Goal: Transaction & Acquisition: Purchase product/service

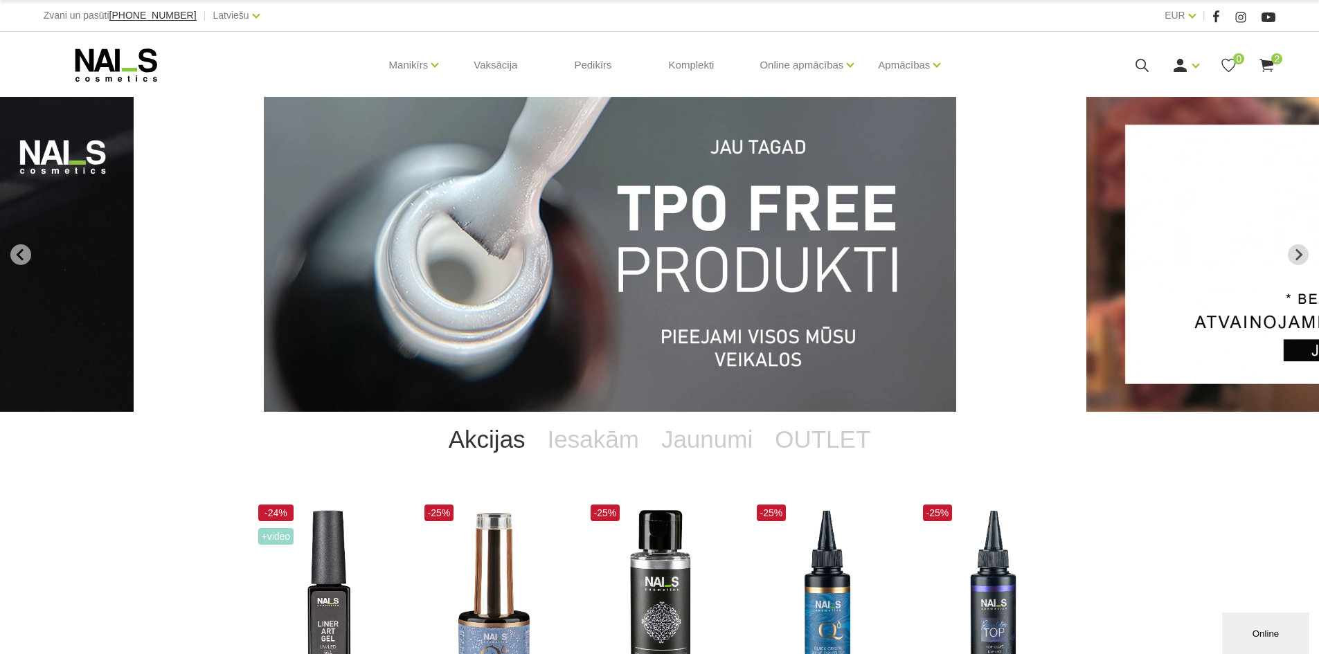
click at [1269, 62] on use at bounding box center [1267, 65] width 14 height 13
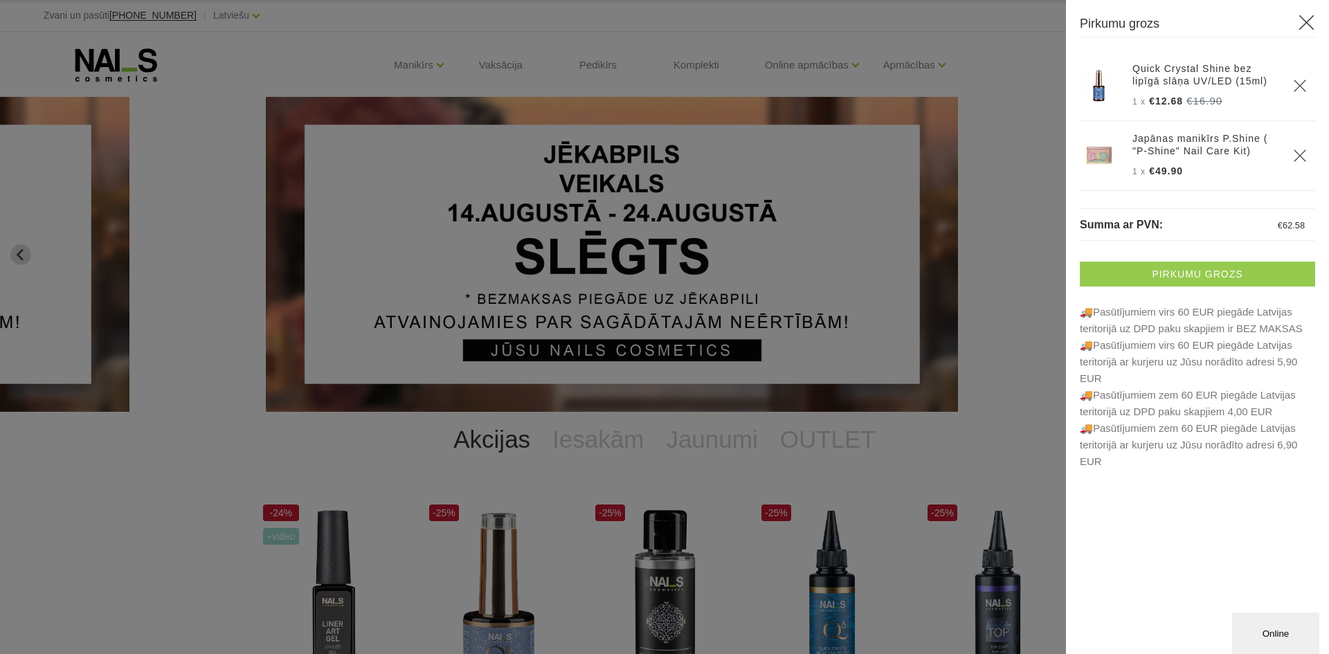
click at [1232, 267] on link "Pirkumu grozs" at bounding box center [1197, 274] width 235 height 25
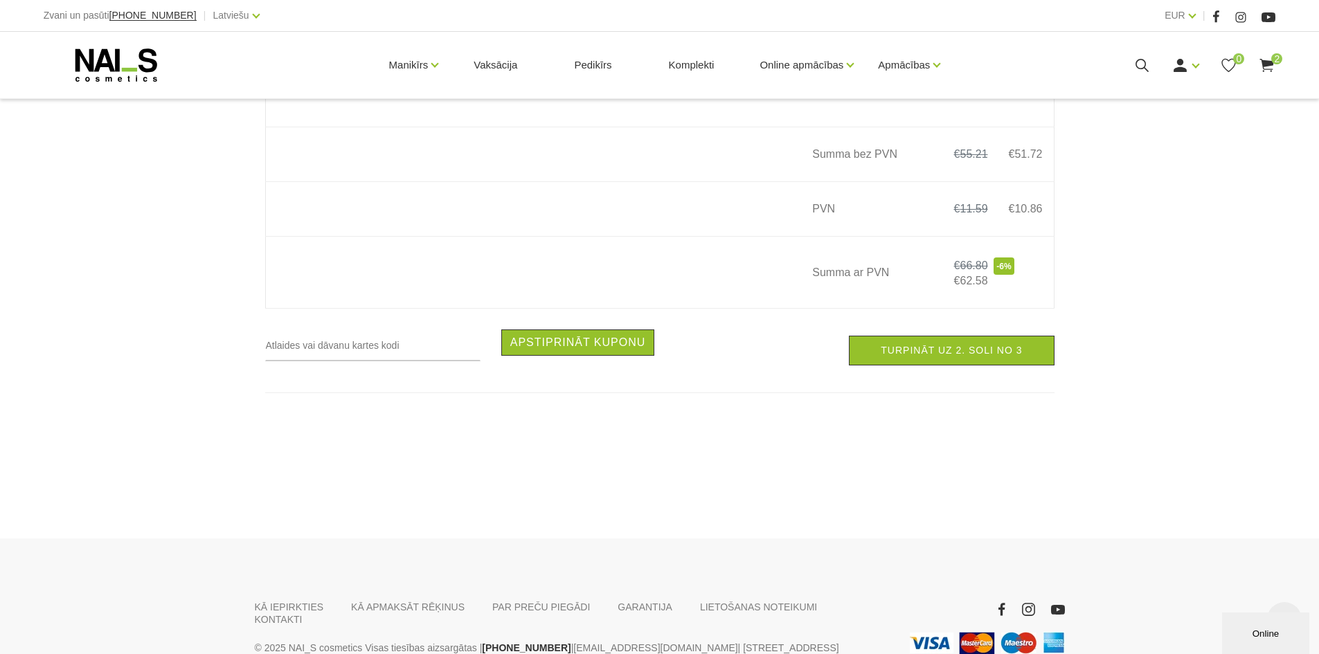
scroll to position [554, 0]
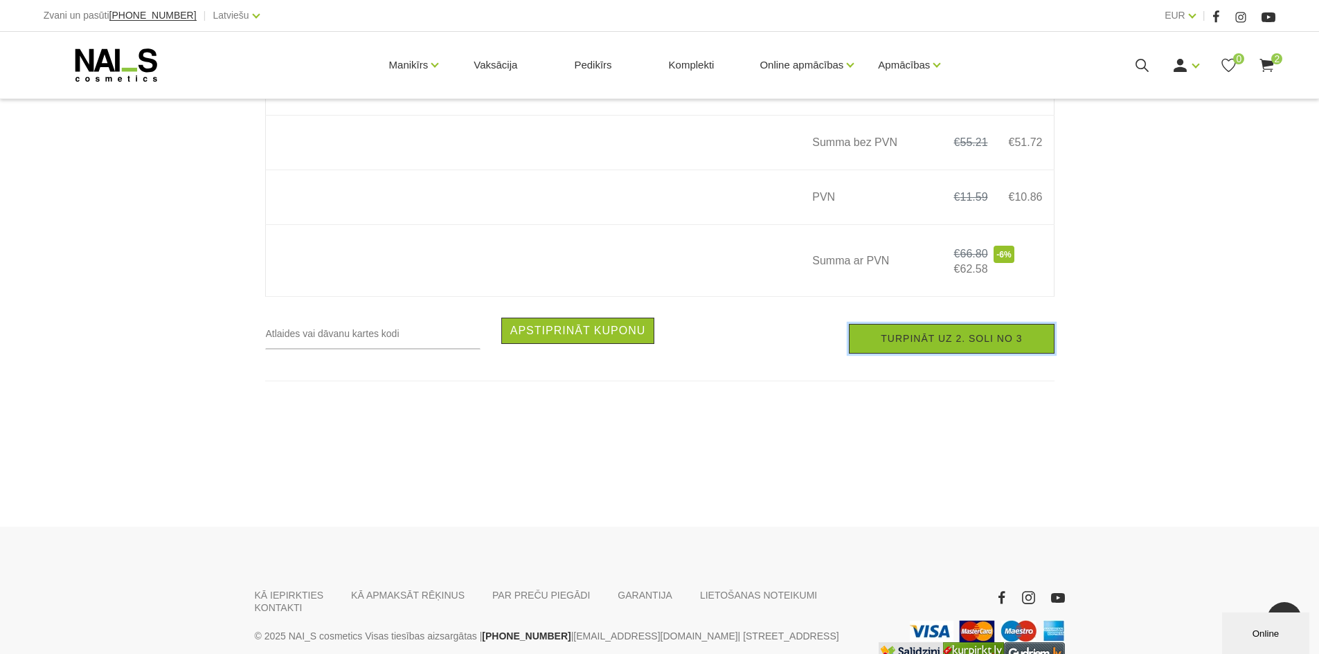
click at [961, 344] on link "Turpināt uz 2. soli no 3" at bounding box center [951, 339] width 205 height 30
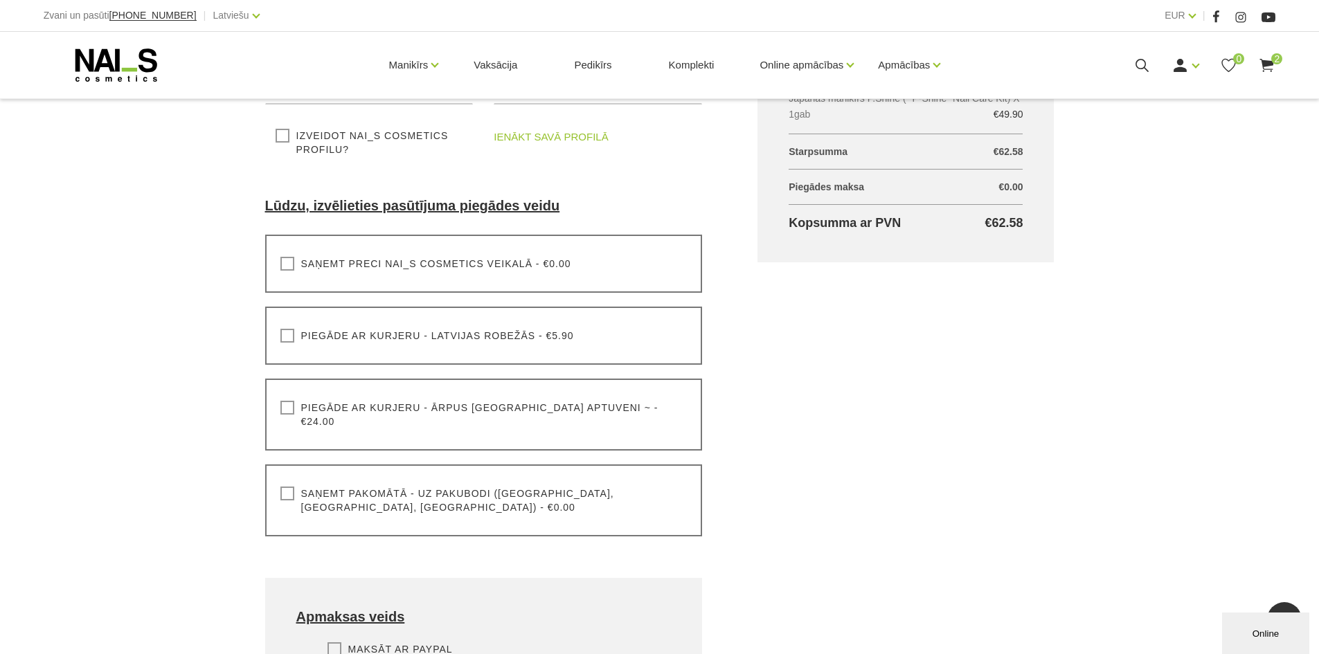
click at [286, 487] on label "Saņemt pakomātā - uz pakubodi (Latvija, Lietuva, Igaunija) - €0.00" at bounding box center [483, 501] width 407 height 28
click at [0, 0] on input "Saņemt pakomātā - uz pakubodi (Latvija, Lietuva, Igaunija) - €0.00" at bounding box center [0, 0] width 0 height 0
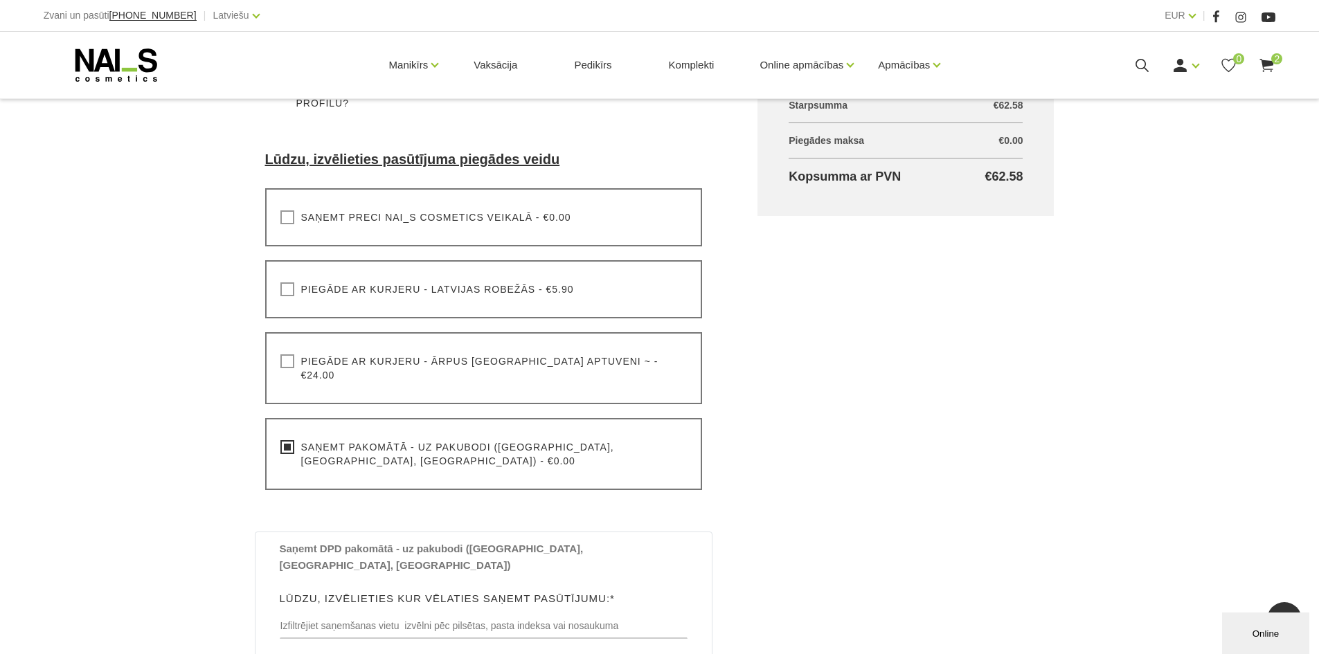
scroll to position [485, 0]
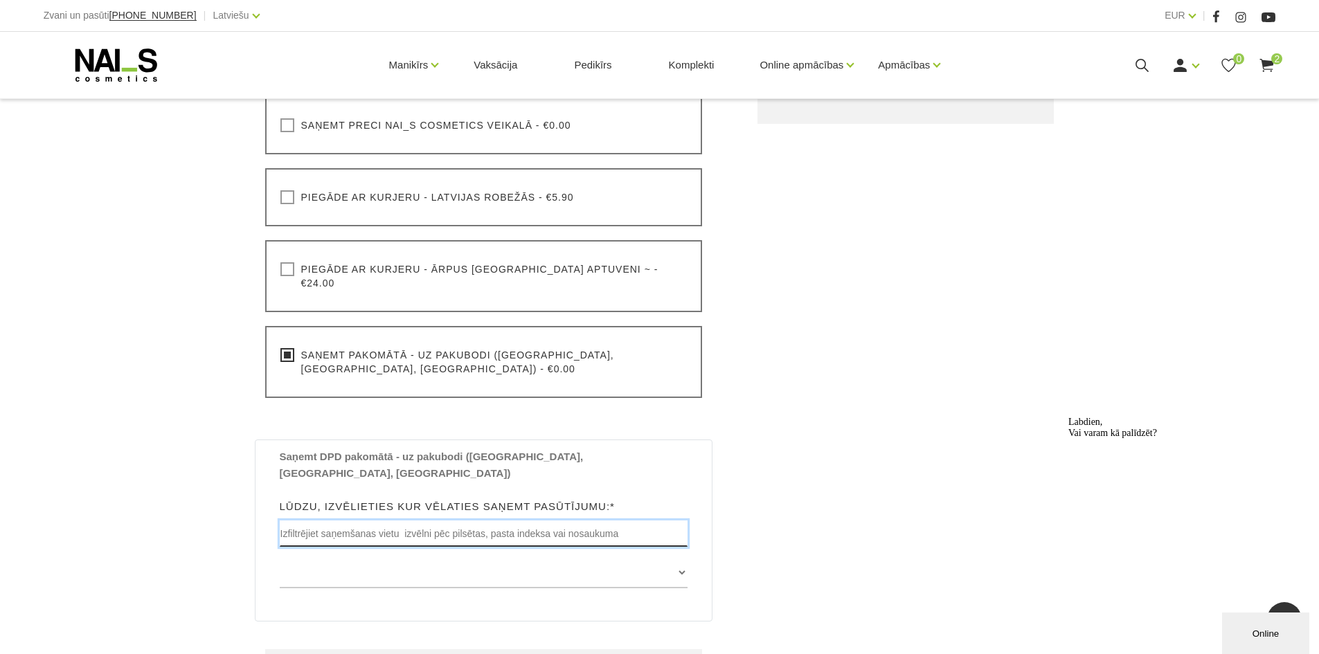
click at [491, 521] on input "text" at bounding box center [484, 534] width 408 height 26
type input "Dobele"
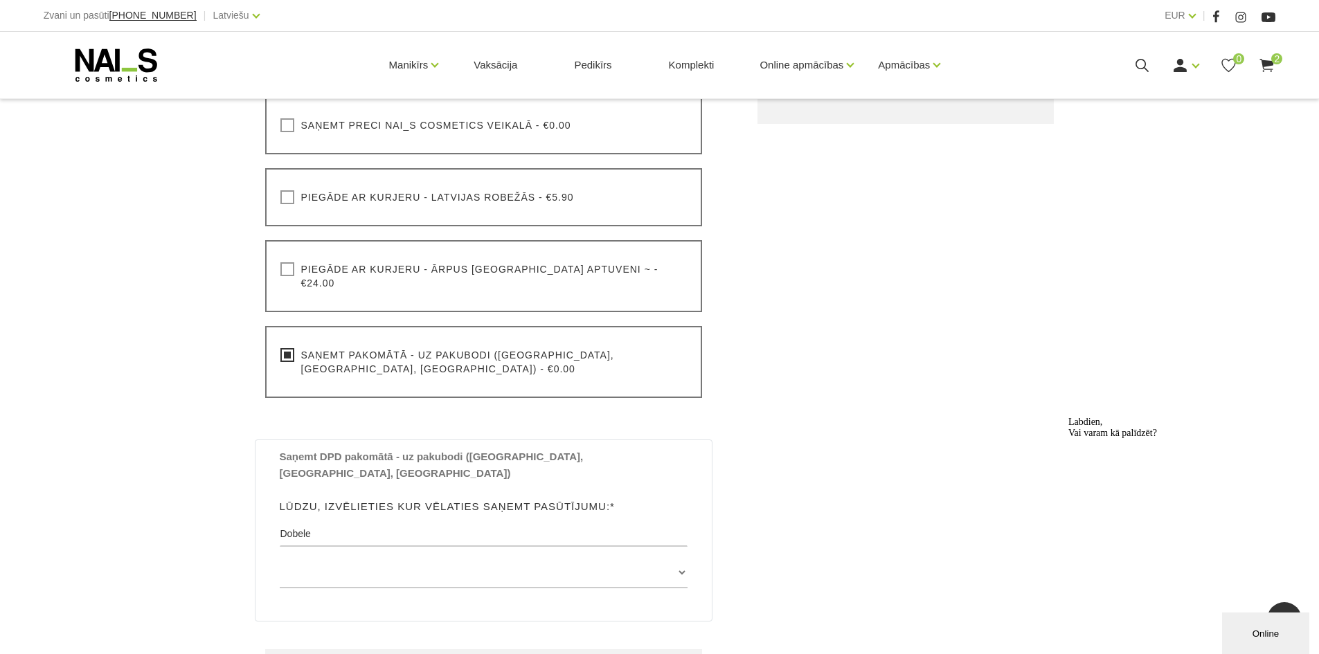
type input "Sanita"
type input "Jarovaja"
type input "[EMAIL_ADDRESS][DOMAIN_NAME]"
type input "20289979"
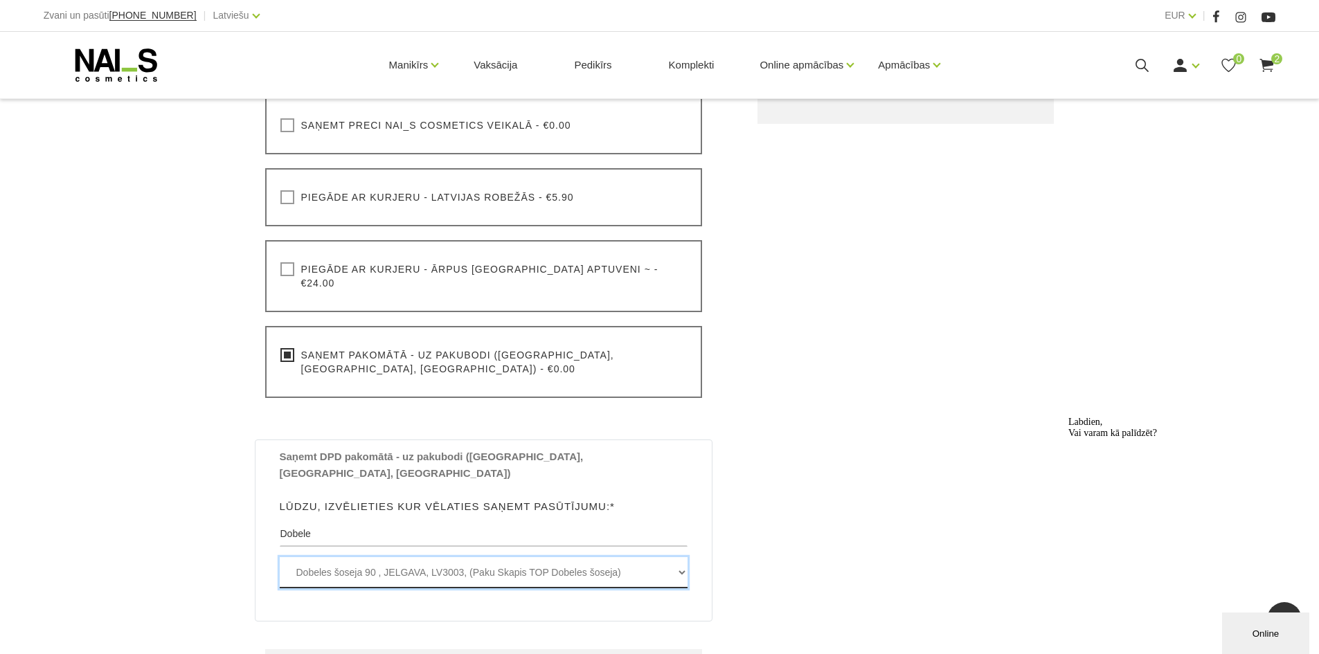
click at [682, 557] on select "Dobeles šoseja 90 , JELGAVA, LV3003, (Paku Skapis TOP Dobeles šoseja) Dobeles š…" at bounding box center [484, 572] width 408 height 31
select select "Muldavas iela 3a , DOBELE, LV3701, (Paku Skapis TC Forums)"
click at [280, 557] on select "Dobeles šoseja 90 , JELGAVA, LV3003, (Paku Skapis TOP Dobeles šoseja) Dobeles š…" at bounding box center [484, 572] width 408 height 31
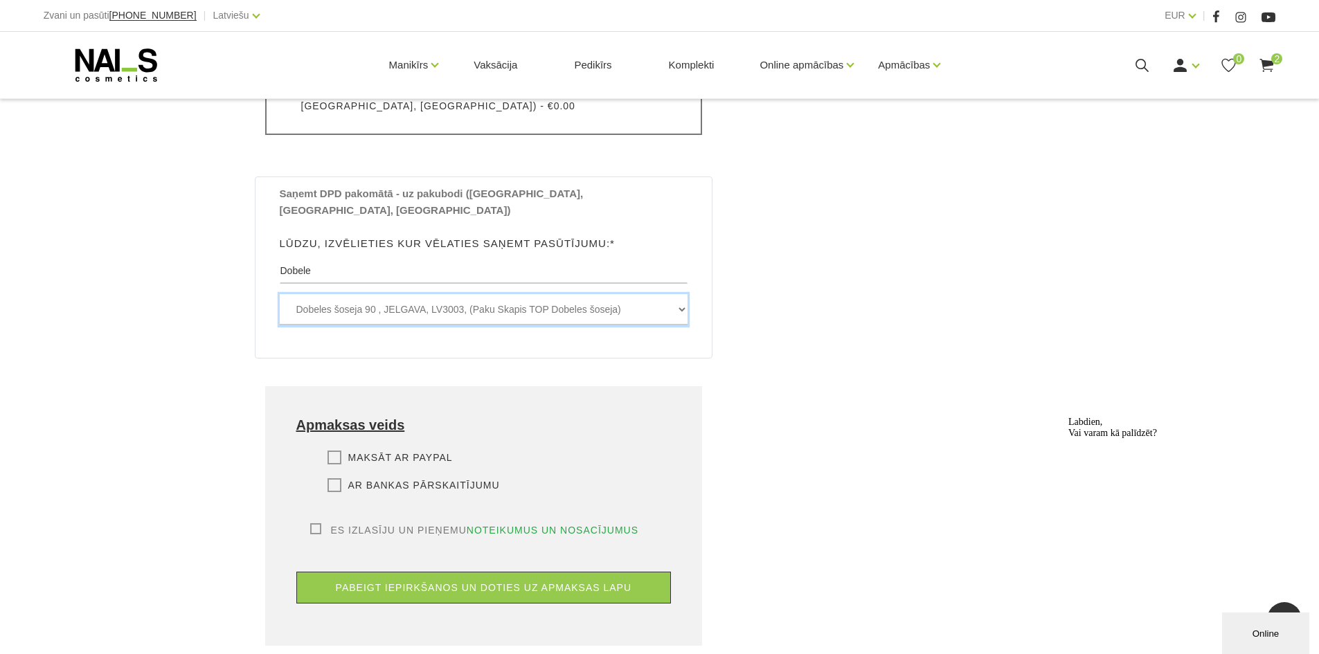
scroll to position [831, 0]
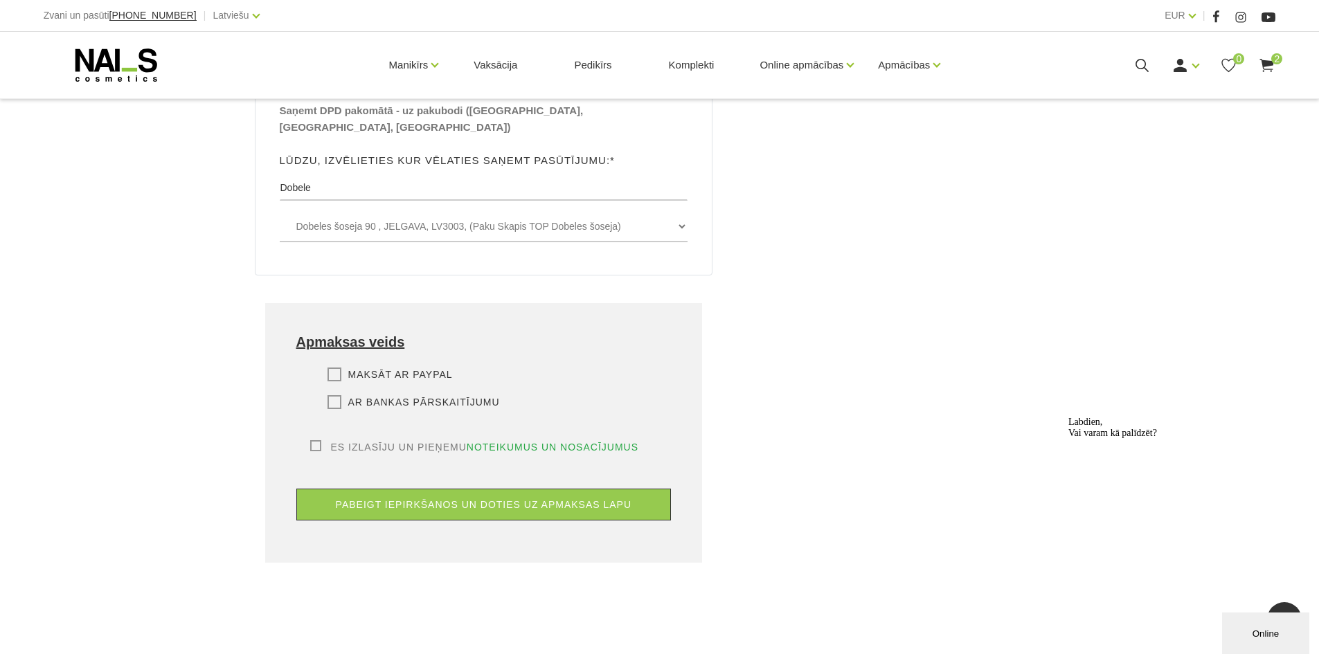
click at [334, 368] on label "Maksāt ar PayPal" at bounding box center [389, 375] width 125 height 14
click at [0, 0] on input "Maksāt ar PayPal" at bounding box center [0, 0] width 0 height 0
click at [316, 440] on label "Es izlasīju un pieņemu noteikumus un nosacījumus" at bounding box center [474, 447] width 329 height 14
click at [0, 0] on input "Es izlasīju un pieņemu noteikumus un nosacījumus" at bounding box center [0, 0] width 0 height 0
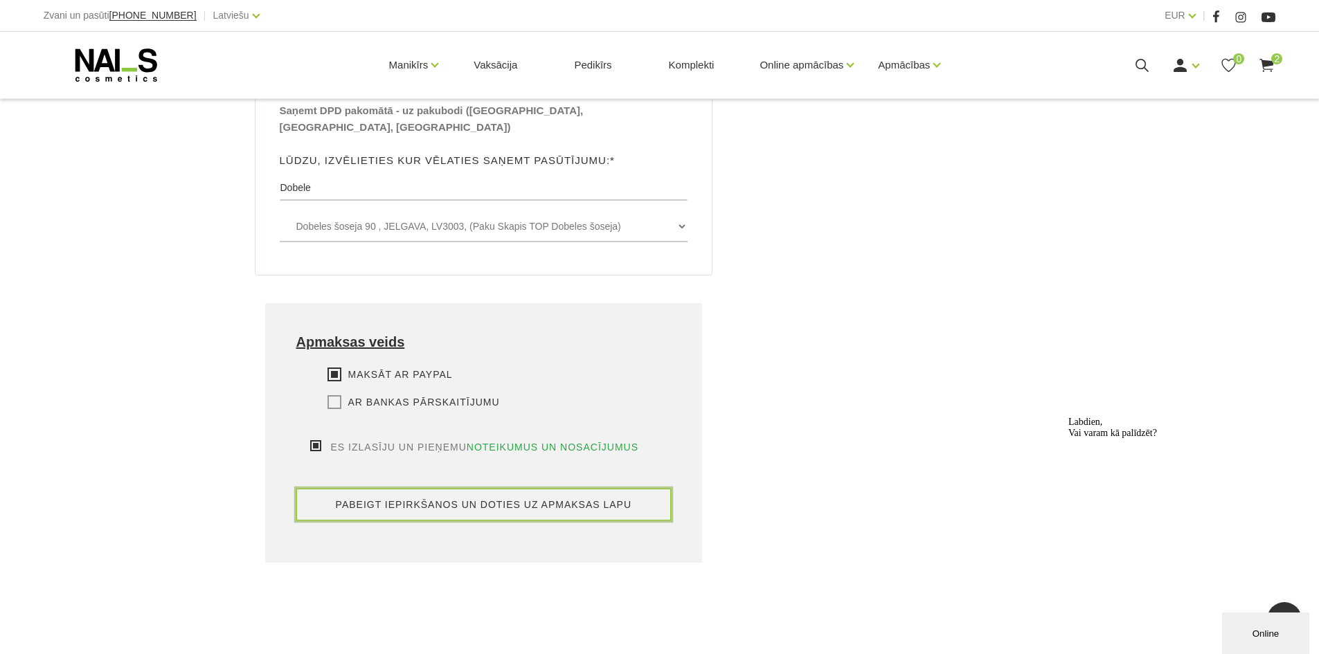
click at [554, 489] on button "pabeigt iepirkšanos un doties uz apmaksas lapu" at bounding box center [483, 505] width 375 height 32
